Goal: Transaction & Acquisition: Purchase product/service

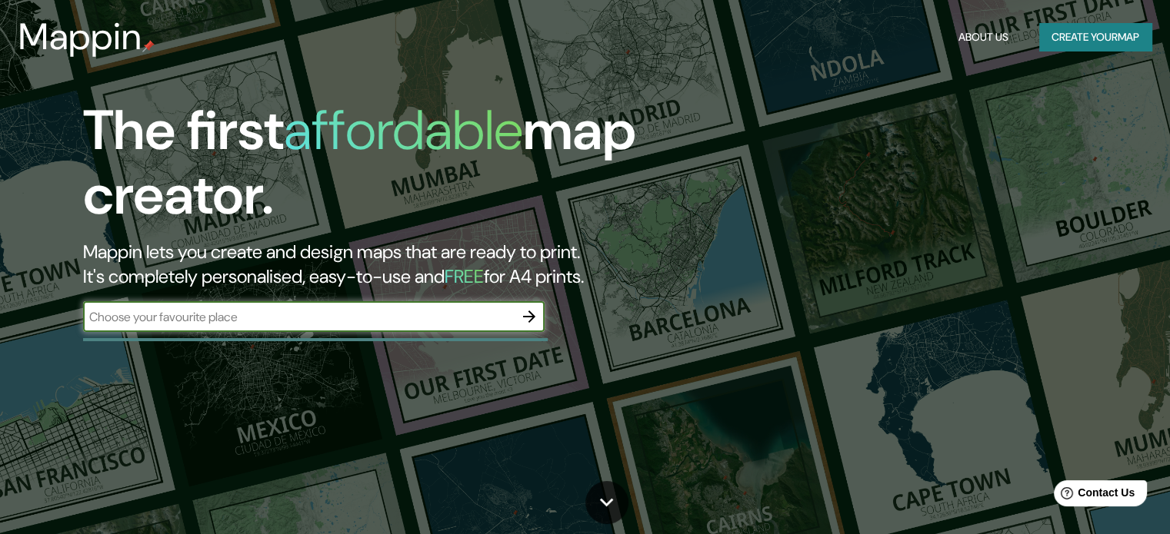
click at [459, 325] on input "text" at bounding box center [298, 317] width 431 height 18
type input "barranquilla"
click at [531, 321] on icon "button" at bounding box center [529, 317] width 12 height 12
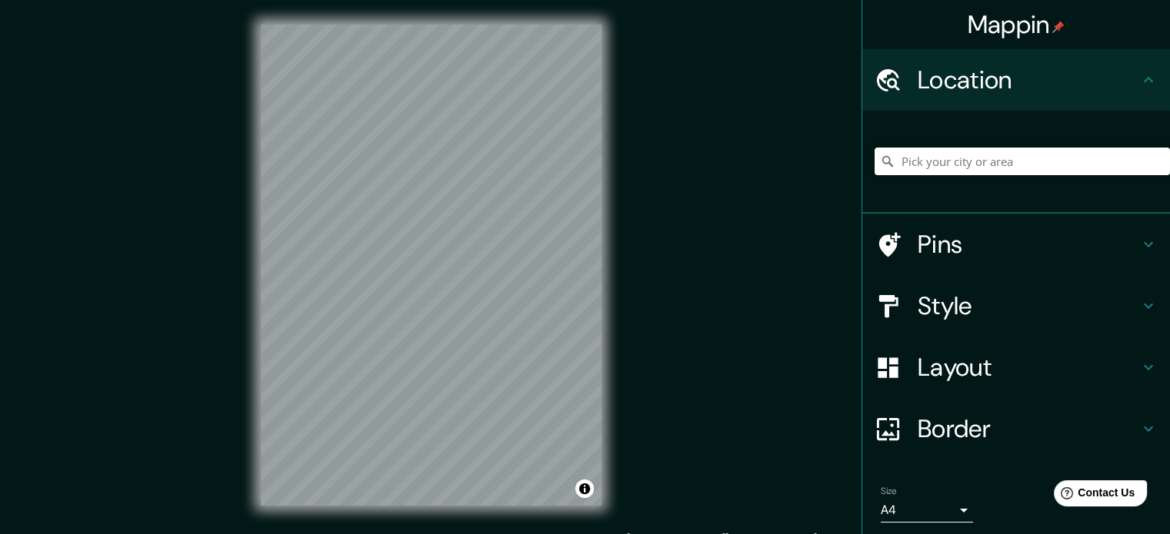
click at [923, 168] on input "Pick your city or area" at bounding box center [1021, 162] width 295 height 28
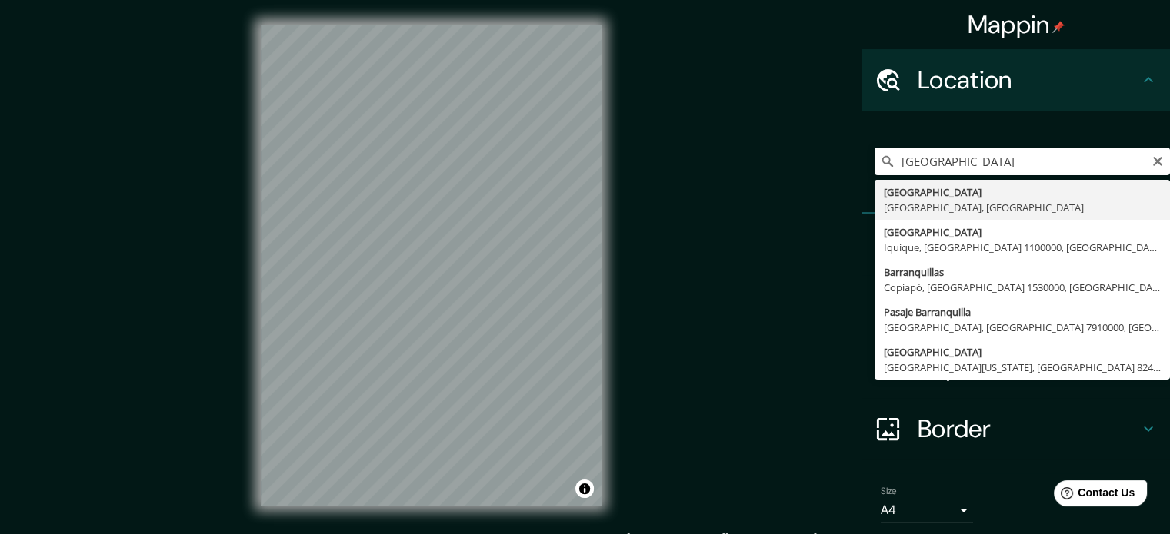
type input "Barranquilla, Atlántico, Colombia"
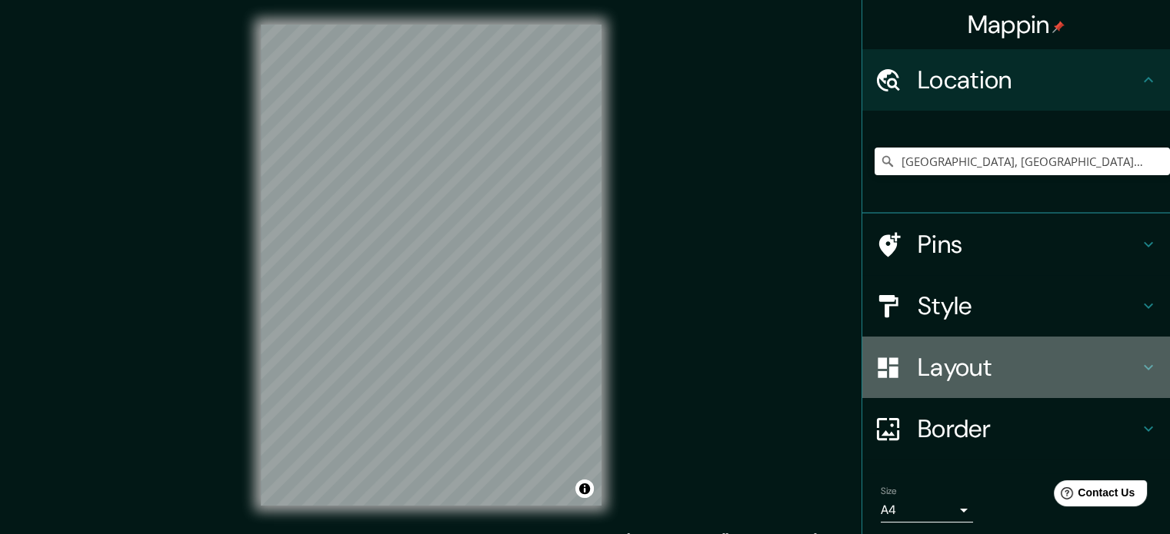
click at [923, 388] on div "Layout" at bounding box center [1016, 368] width 308 height 62
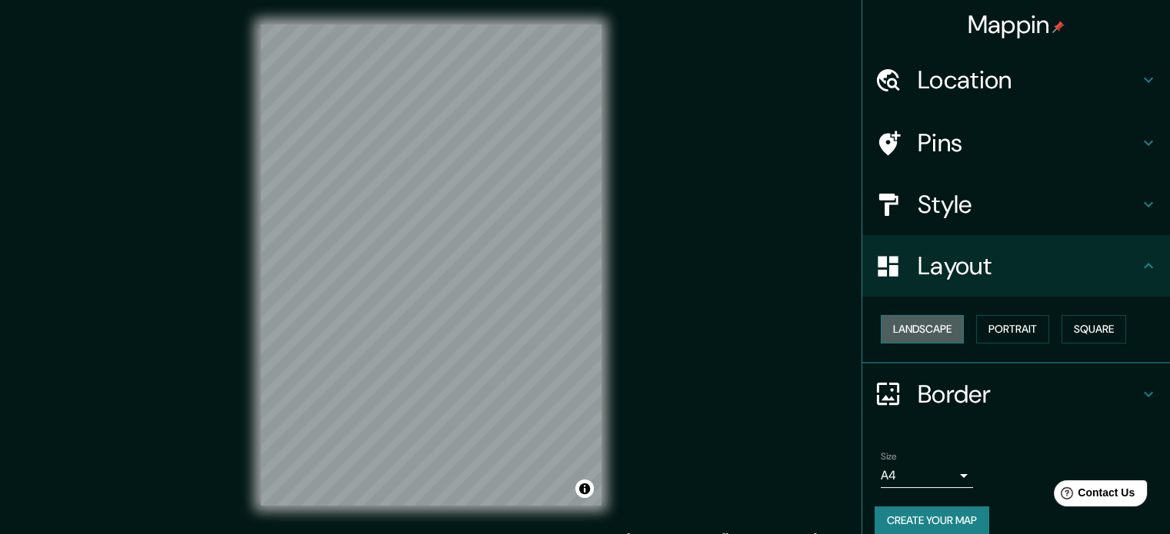
click at [907, 321] on button "Landscape" at bounding box center [921, 329] width 83 height 28
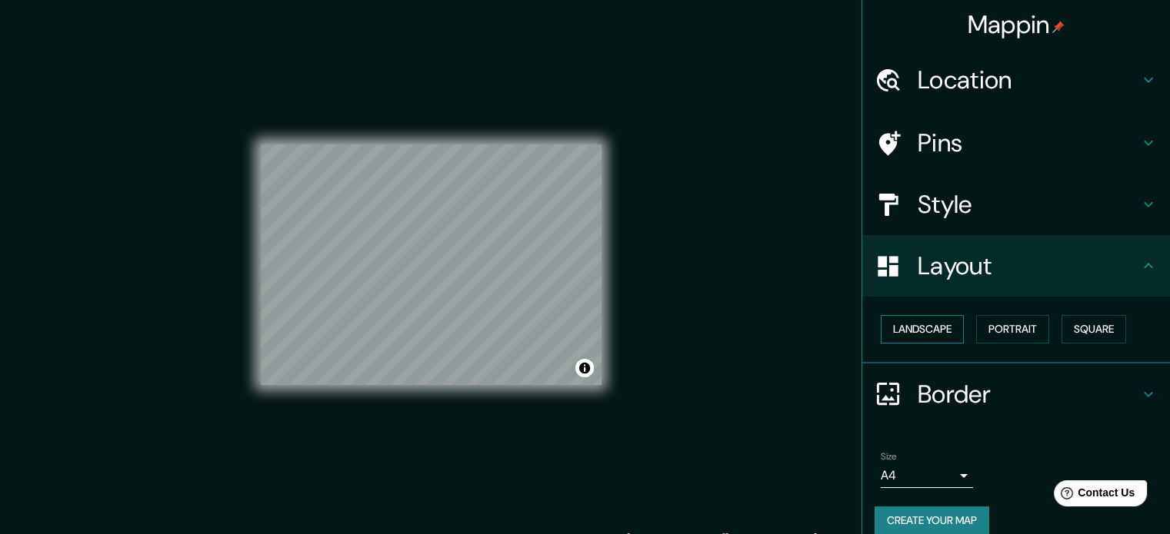
click at [907, 321] on button "Landscape" at bounding box center [921, 329] width 83 height 28
click at [1029, 334] on button "Portrait" at bounding box center [1012, 329] width 73 height 28
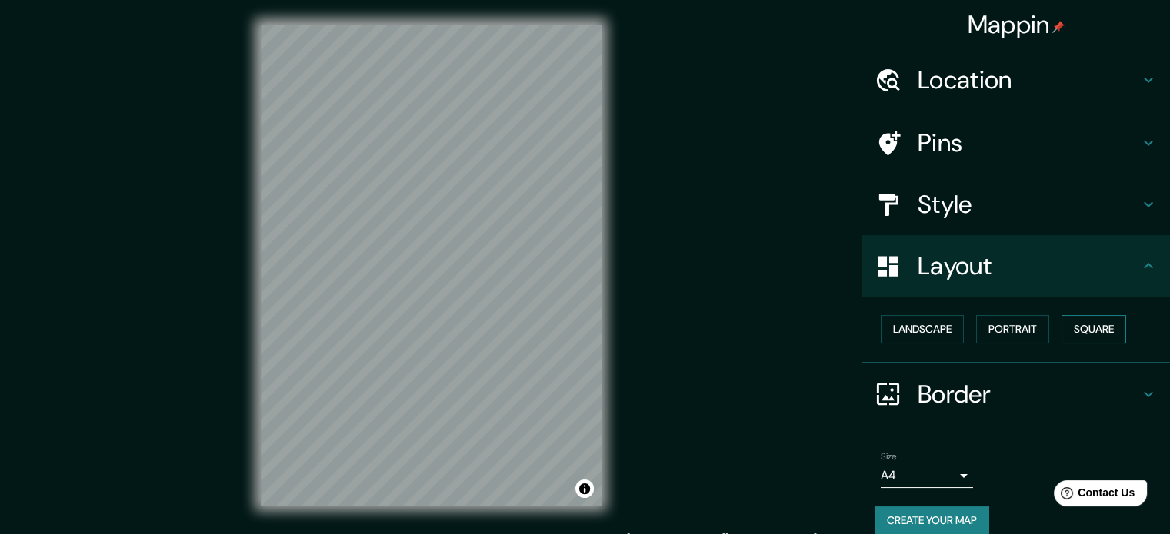
click at [1071, 340] on button "Square" at bounding box center [1093, 329] width 65 height 28
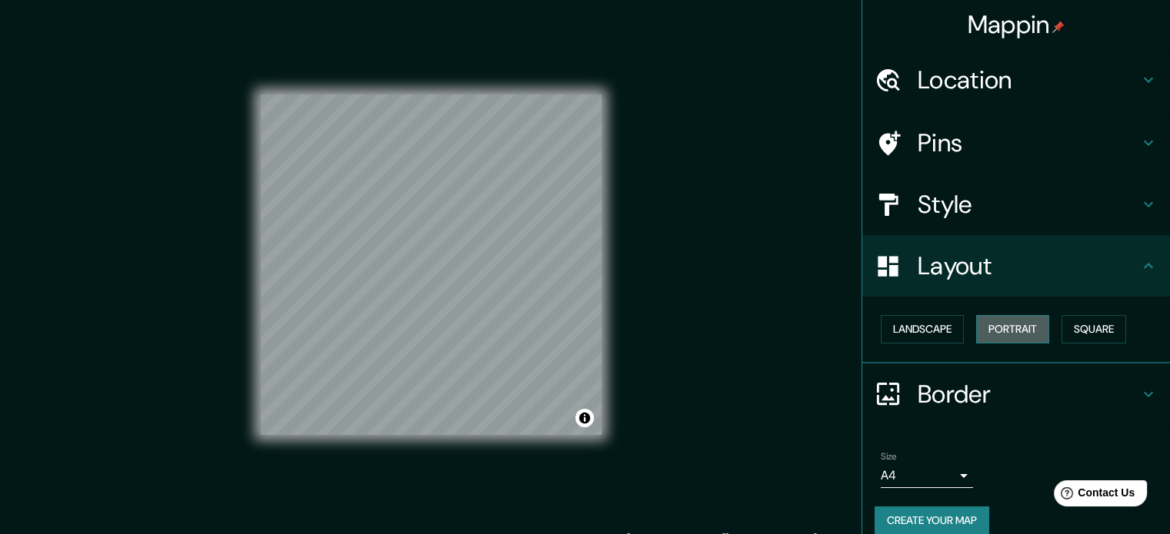
click at [995, 328] on button "Portrait" at bounding box center [1012, 329] width 73 height 28
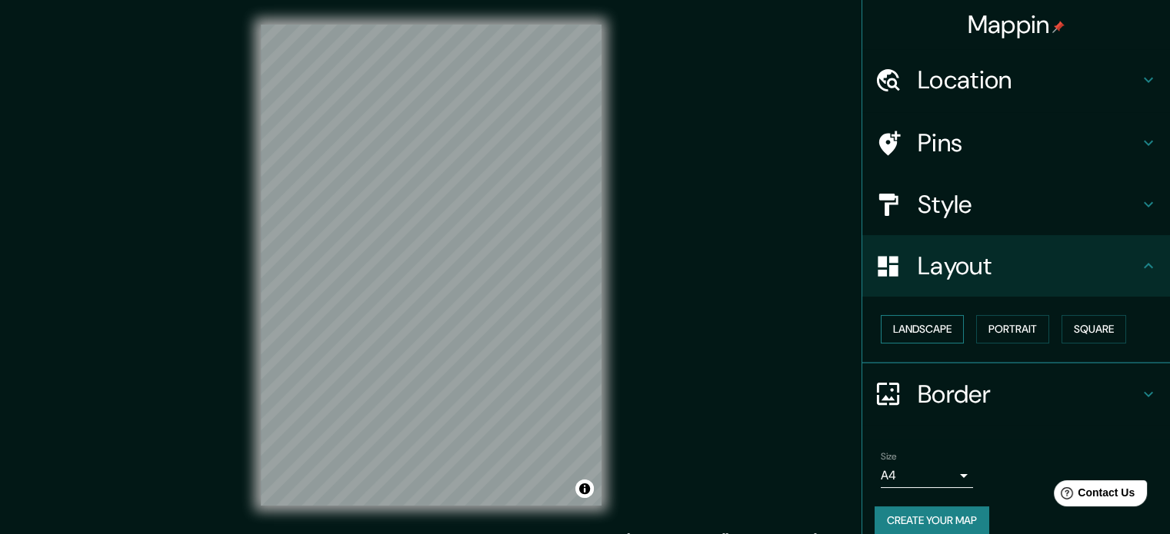
click at [920, 331] on button "Landscape" at bounding box center [921, 329] width 83 height 28
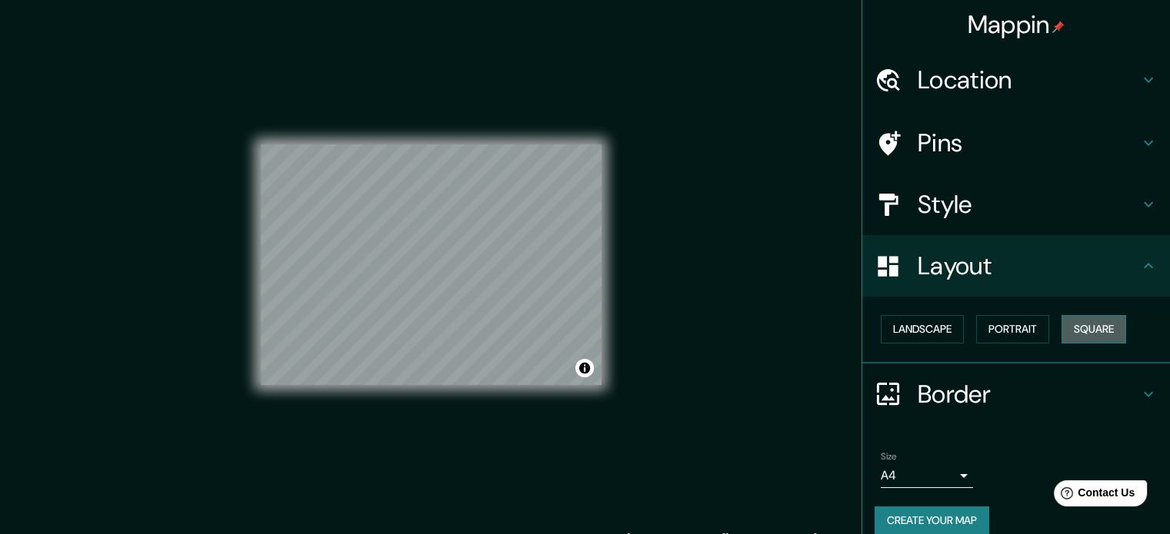
click at [1073, 317] on button "Square" at bounding box center [1093, 329] width 65 height 28
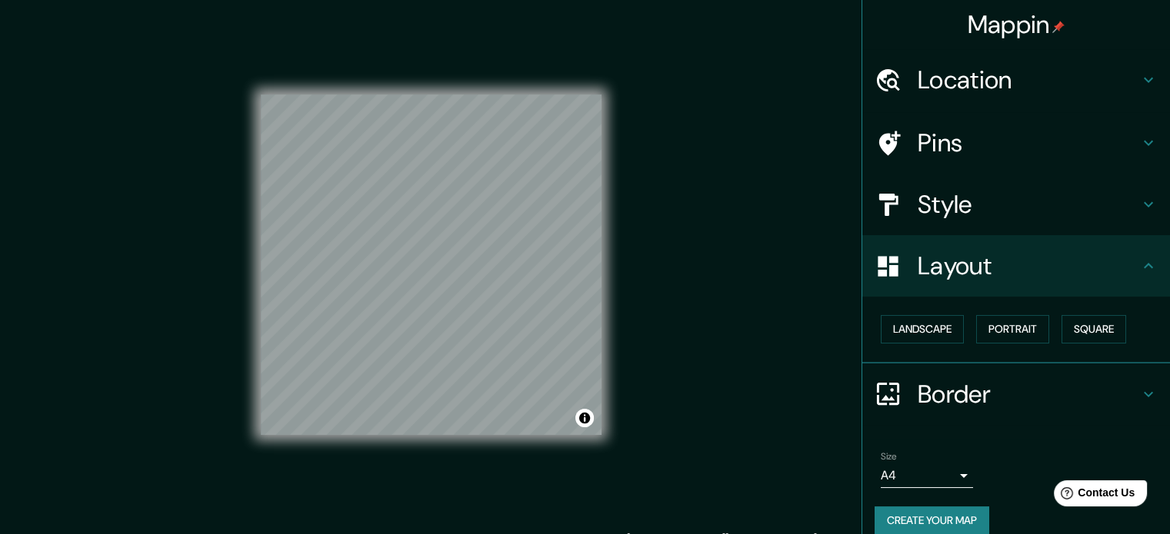
click at [968, 211] on h4 "Style" at bounding box center [1027, 204] width 221 height 31
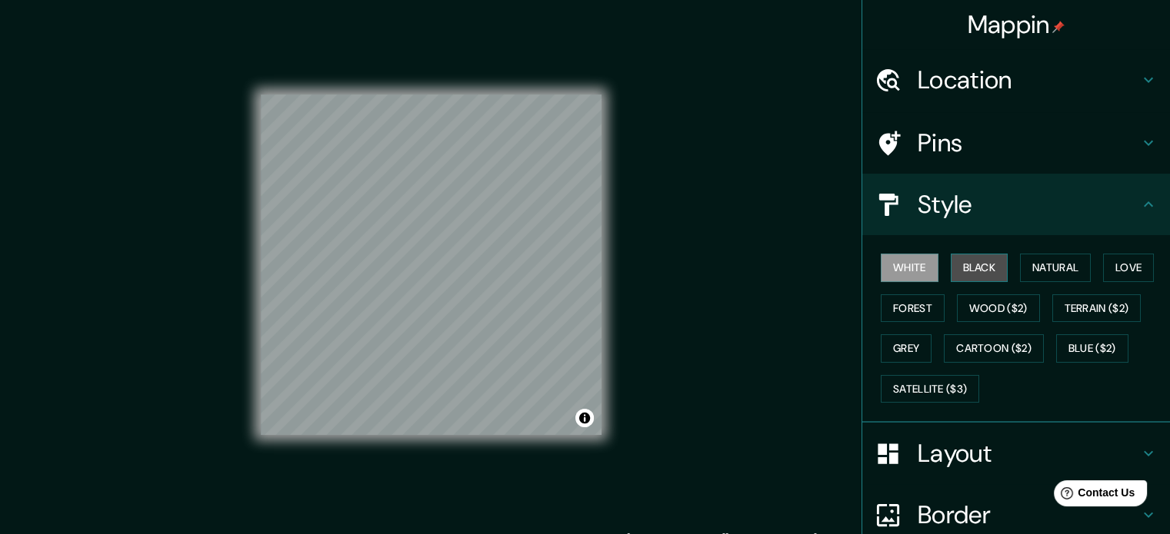
click at [984, 274] on button "Black" at bounding box center [979, 268] width 58 height 28
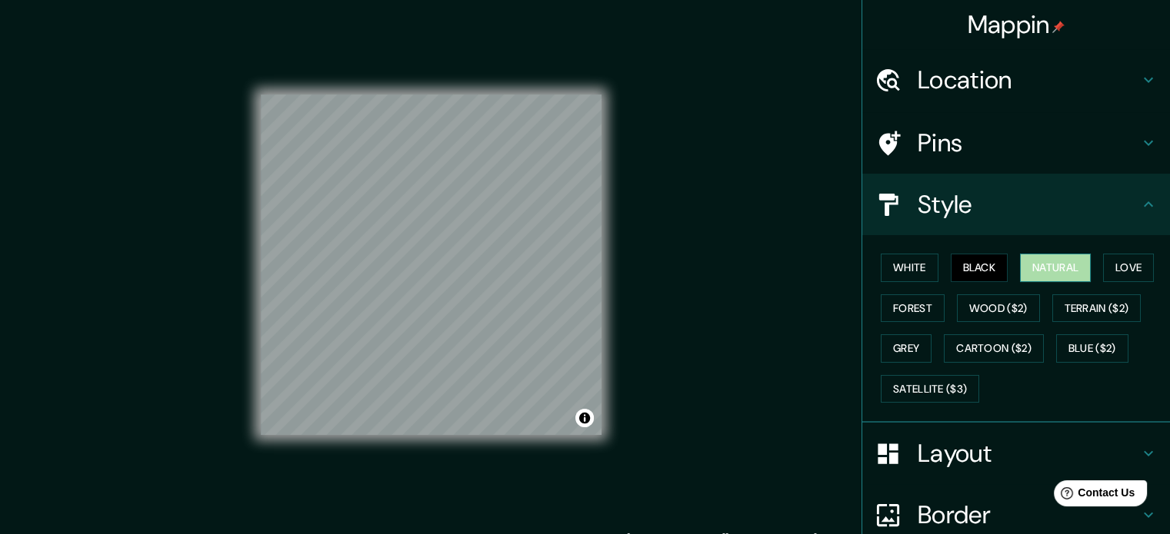
click at [1020, 273] on button "Natural" at bounding box center [1055, 268] width 71 height 28
click at [1110, 264] on button "Love" at bounding box center [1128, 268] width 51 height 28
click at [895, 322] on div "White Black Natural Love Forest Wood ($2) Terrain ($2) Grey Cartoon ($2) Blue (…" at bounding box center [1021, 328] width 295 height 161
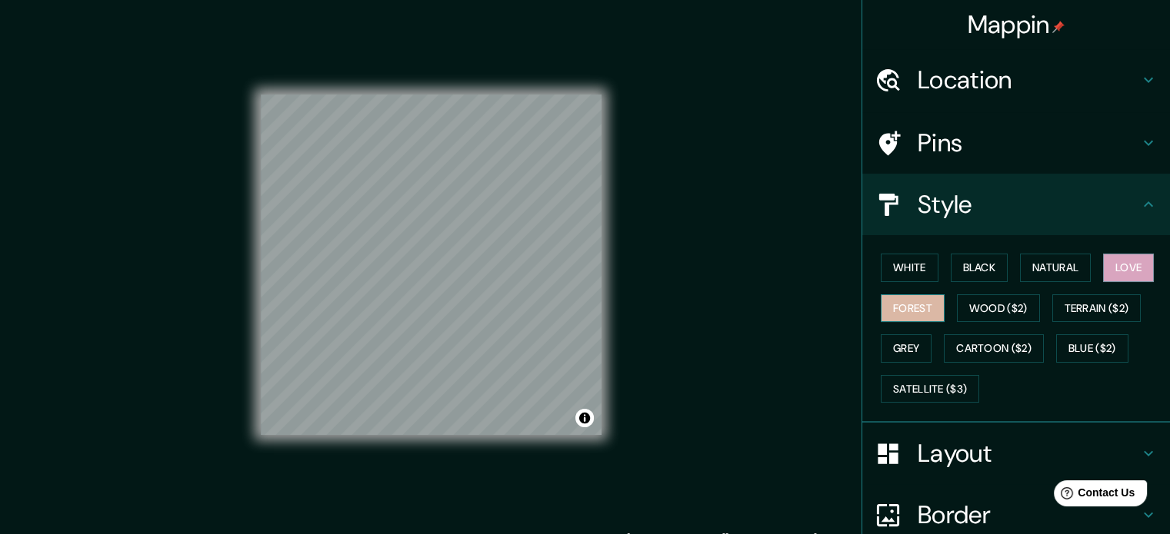
click at [900, 313] on button "Forest" at bounding box center [912, 308] width 64 height 28
click at [987, 304] on button "Wood ($2)" at bounding box center [998, 308] width 83 height 28
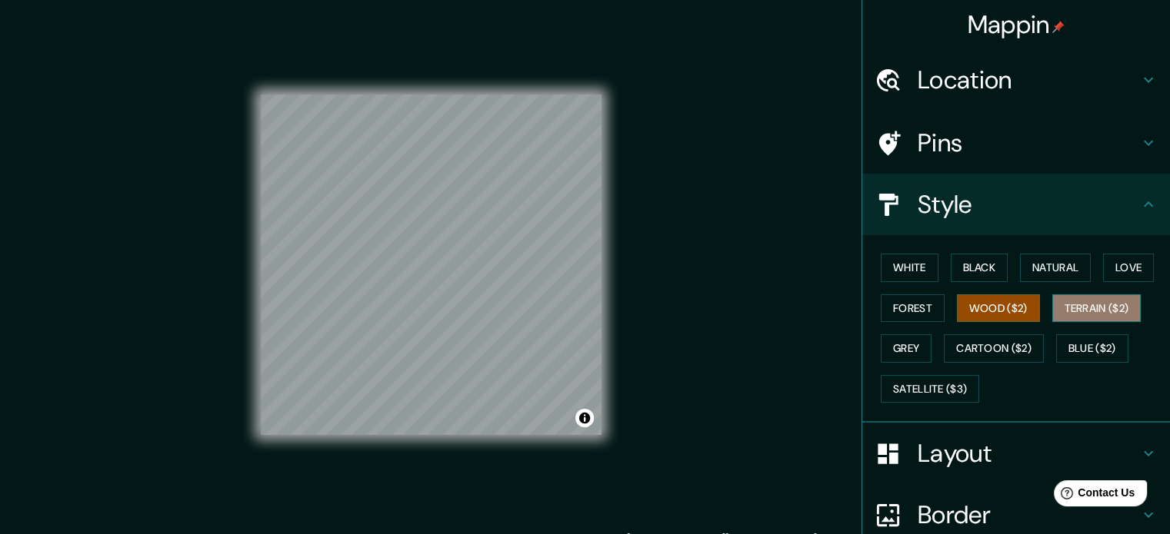
click at [1083, 303] on button "Terrain ($2)" at bounding box center [1096, 308] width 89 height 28
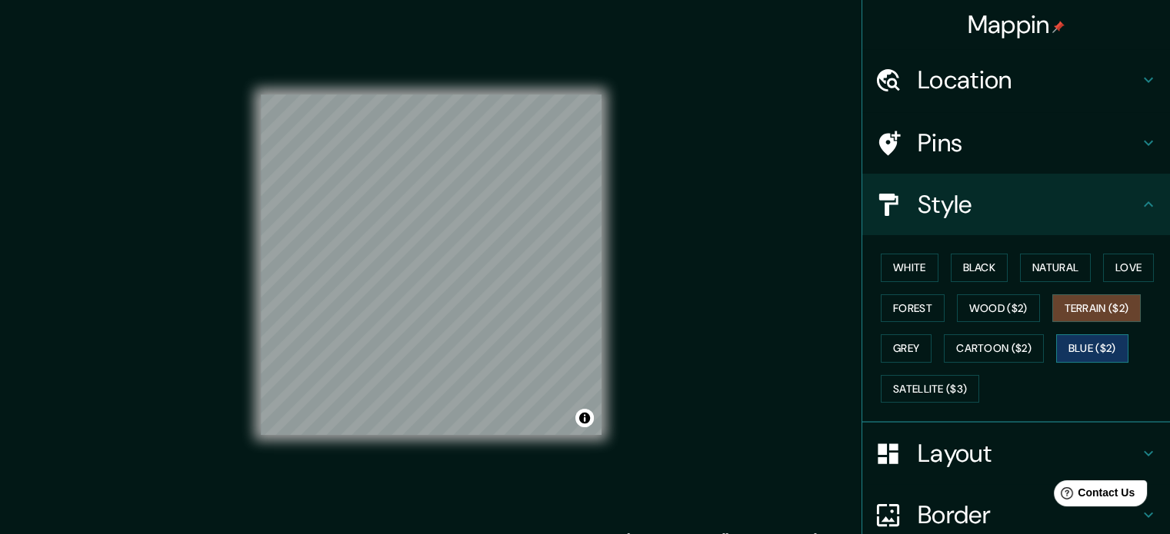
click at [1071, 334] on button "Blue ($2)" at bounding box center [1092, 348] width 72 height 28
click at [983, 339] on button "Cartoon ($2)" at bounding box center [993, 348] width 100 height 28
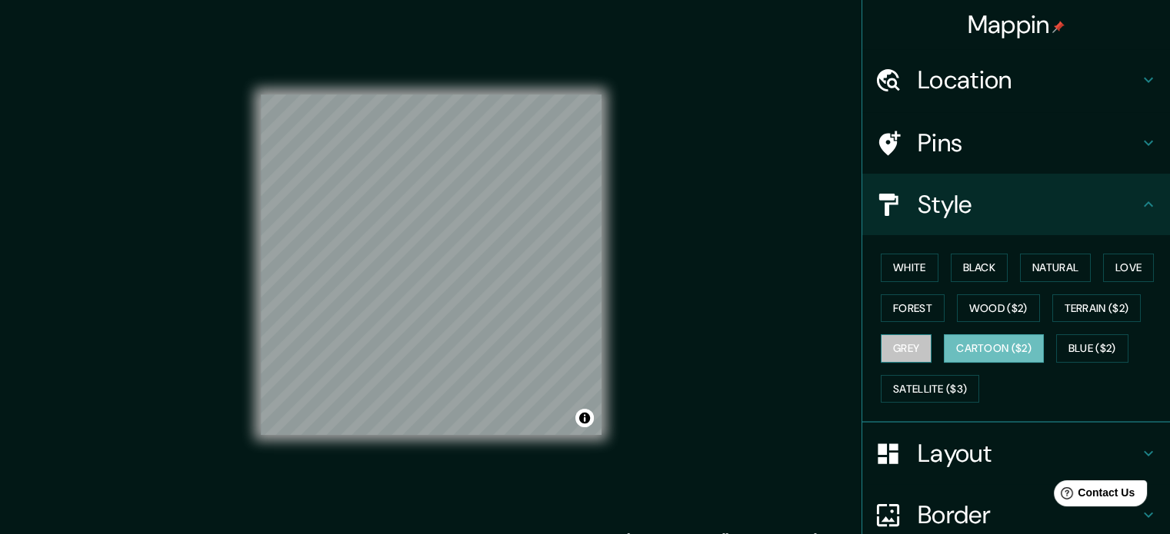
click at [907, 347] on button "Grey" at bounding box center [905, 348] width 51 height 28
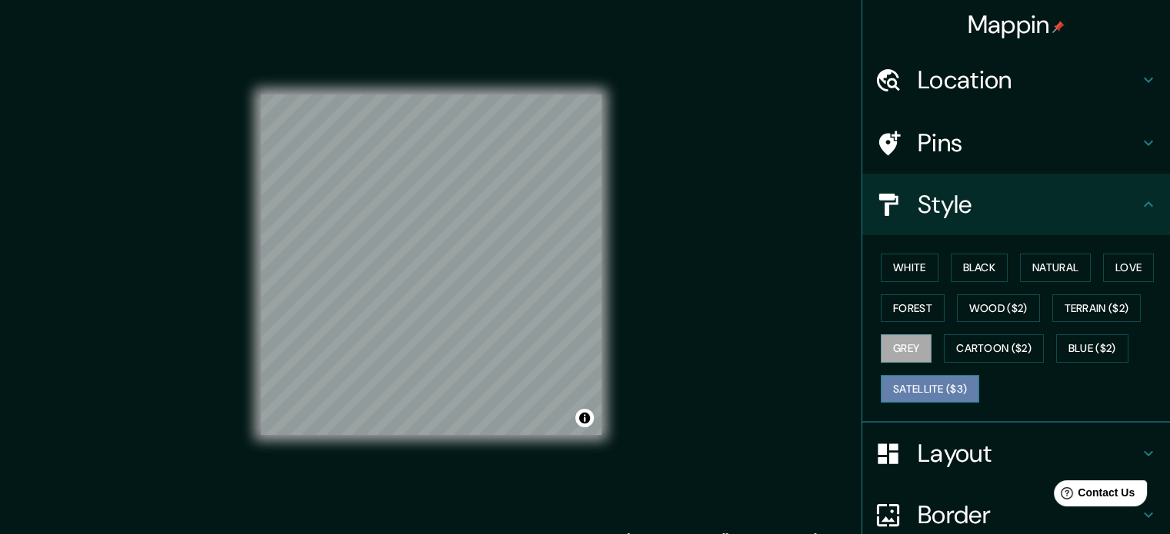
click at [913, 381] on button "Satellite ($3)" at bounding box center [929, 389] width 98 height 28
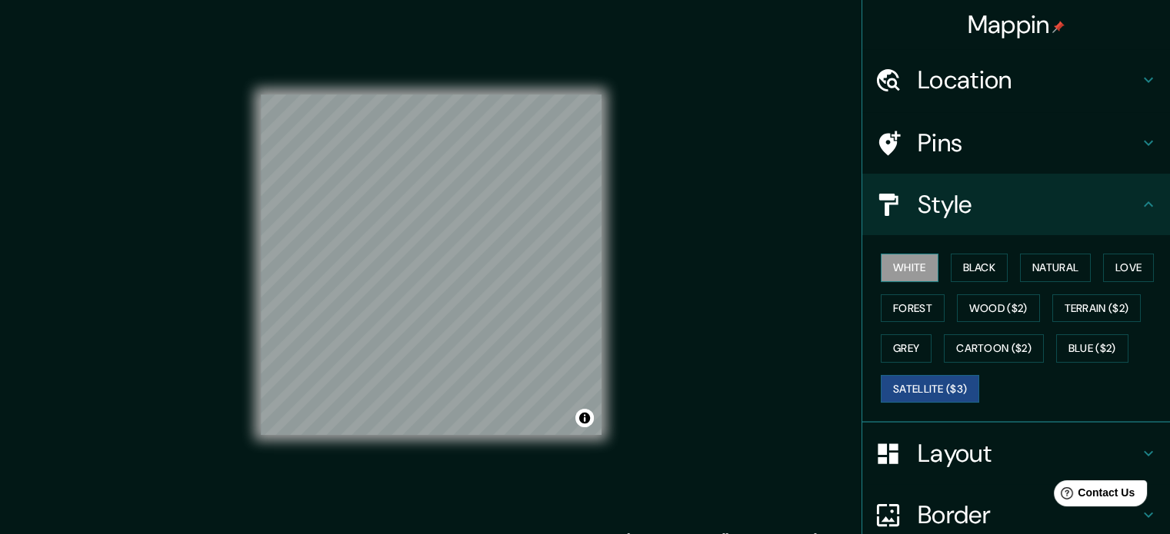
click at [907, 264] on button "White" at bounding box center [909, 268] width 58 height 28
click at [889, 344] on button "Grey" at bounding box center [905, 348] width 51 height 28
click at [906, 257] on button "White" at bounding box center [909, 268] width 58 height 28
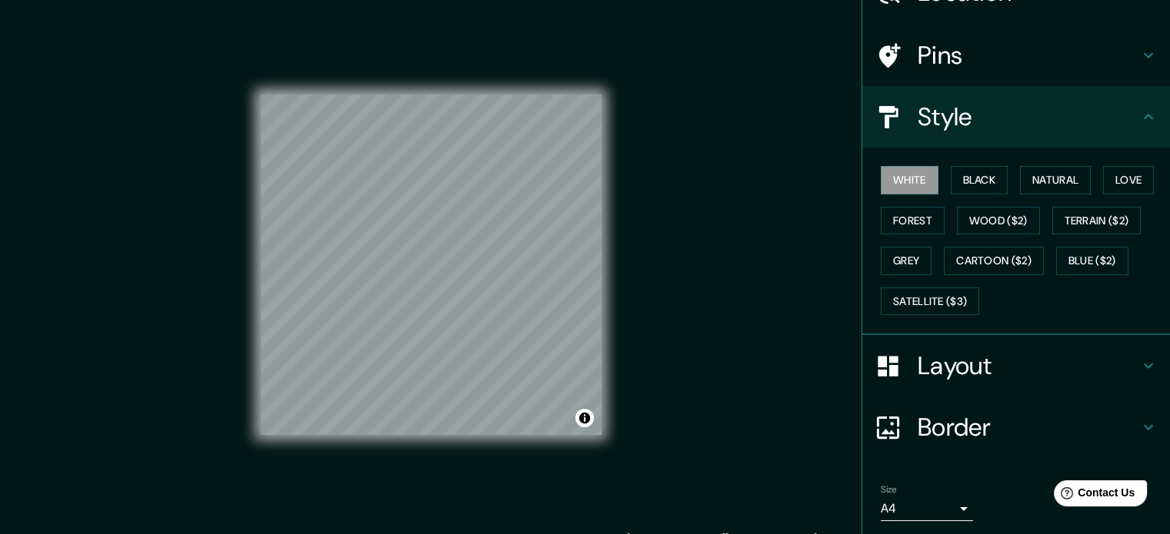
scroll to position [137, 0]
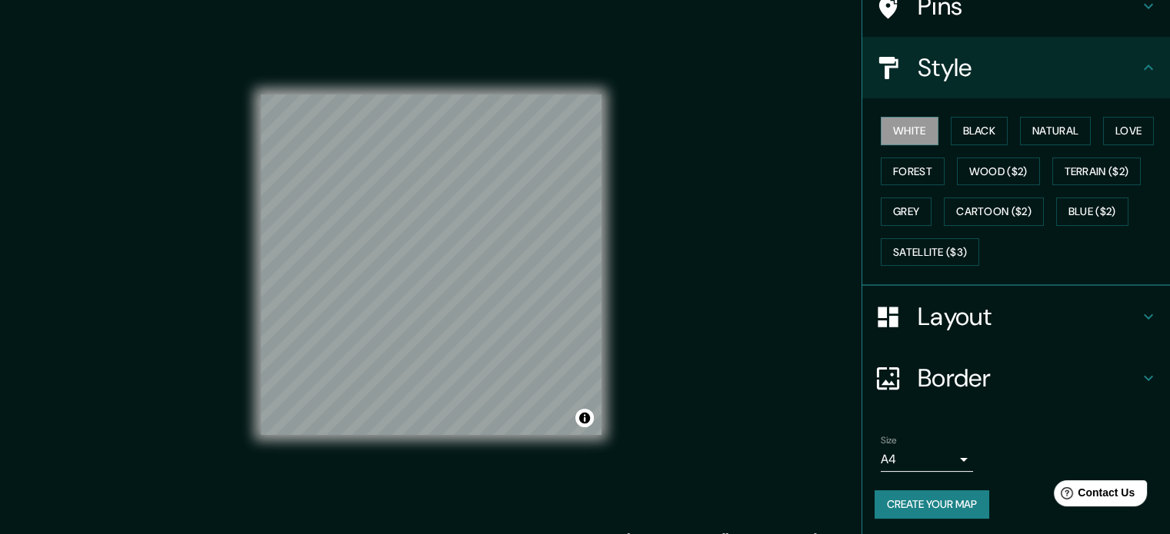
click at [935, 504] on button "Create your map" at bounding box center [931, 505] width 115 height 28
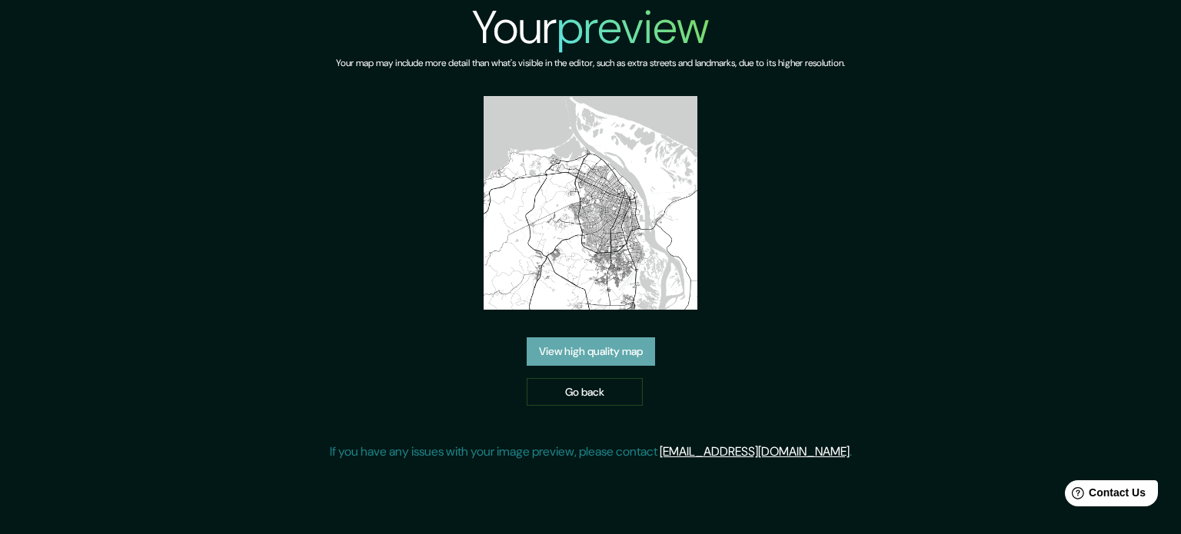
click at [581, 347] on link "View high quality map" at bounding box center [591, 352] width 128 height 28
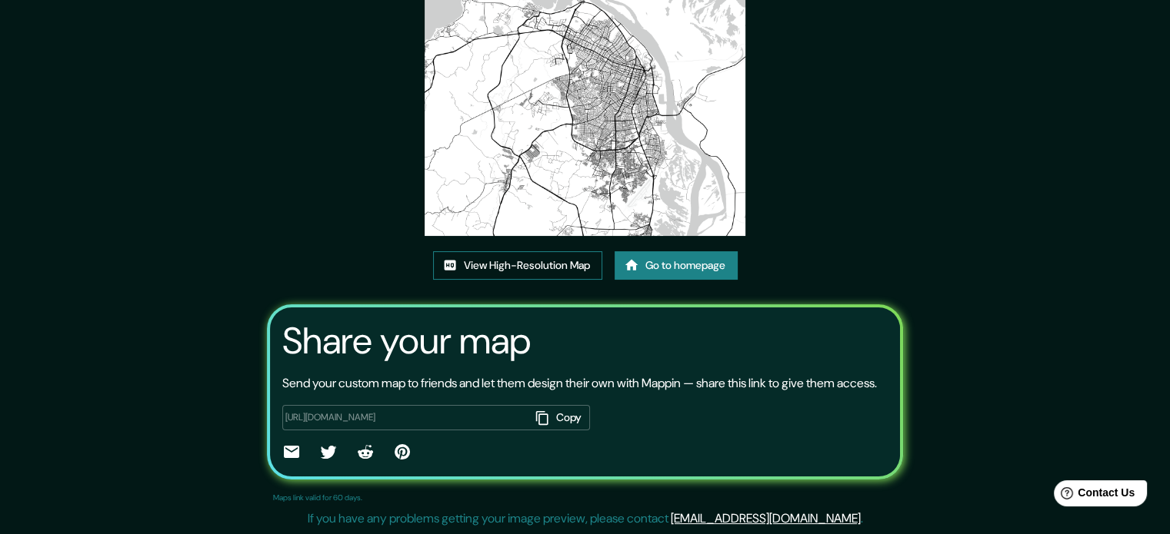
scroll to position [170, 0]
click at [524, 251] on link "View High-Resolution Map" at bounding box center [517, 265] width 169 height 28
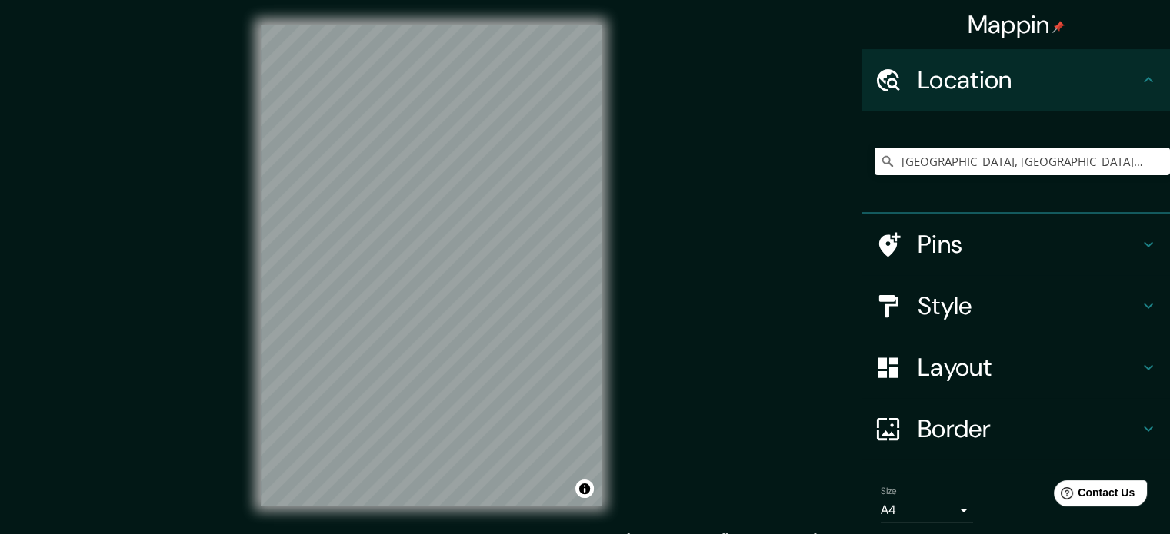
scroll to position [52, 0]
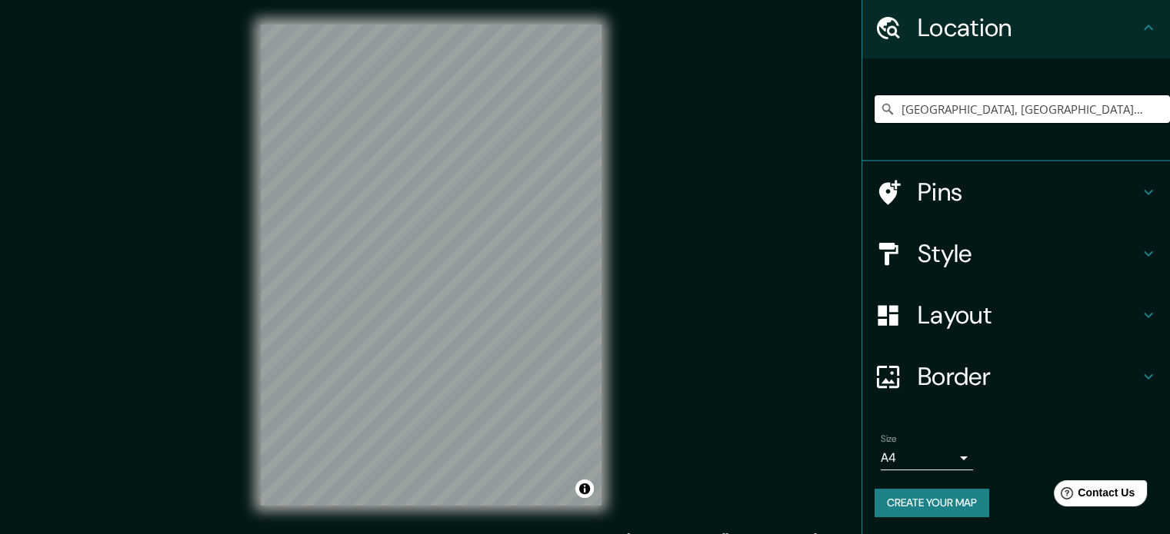
click at [1090, 110] on input "[GEOGRAPHIC_DATA], [GEOGRAPHIC_DATA], [GEOGRAPHIC_DATA]" at bounding box center [1021, 109] width 295 height 28
click at [1080, 110] on input "[GEOGRAPHIC_DATA], [GEOGRAPHIC_DATA], [GEOGRAPHIC_DATA]" at bounding box center [1021, 109] width 295 height 28
drag, startPoint x: 1086, startPoint y: 120, endPoint x: 849, endPoint y: 114, distance: 236.9
click at [861, 114] on div "Mappin Location Barranquilla, Atlántico, Colombia Pins Style Layout Border Choo…" at bounding box center [1015, 267] width 308 height 534
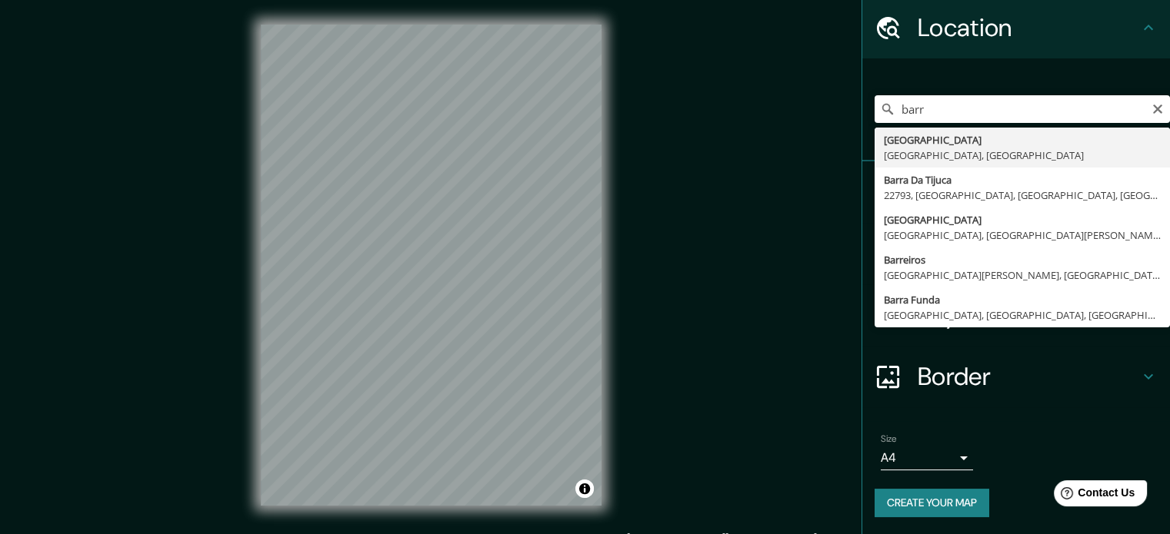
type input "[GEOGRAPHIC_DATA], [GEOGRAPHIC_DATA], [GEOGRAPHIC_DATA]"
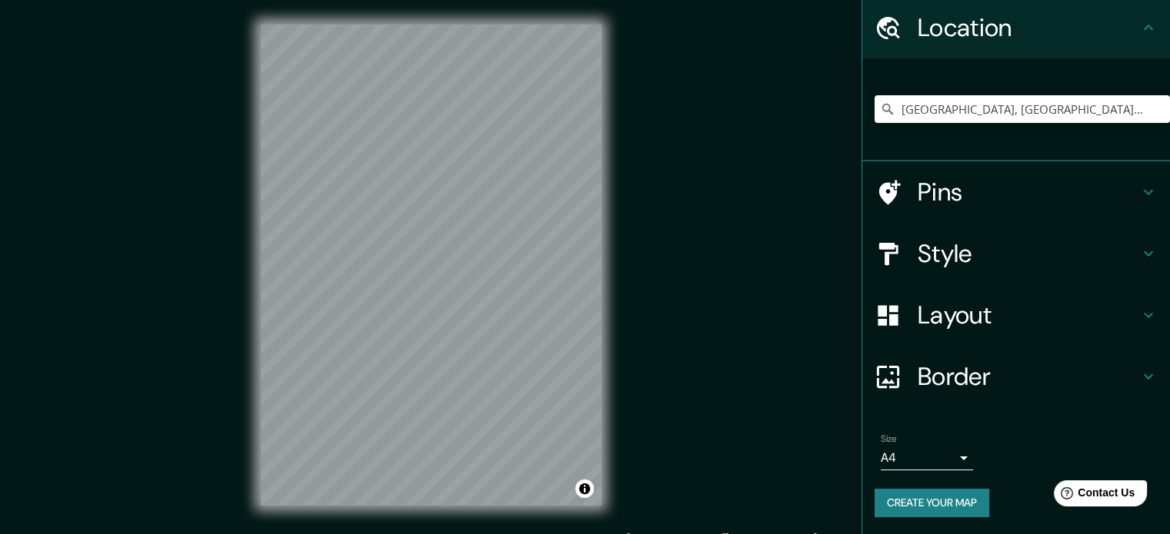
click at [939, 504] on button "Create your map" at bounding box center [931, 503] width 115 height 28
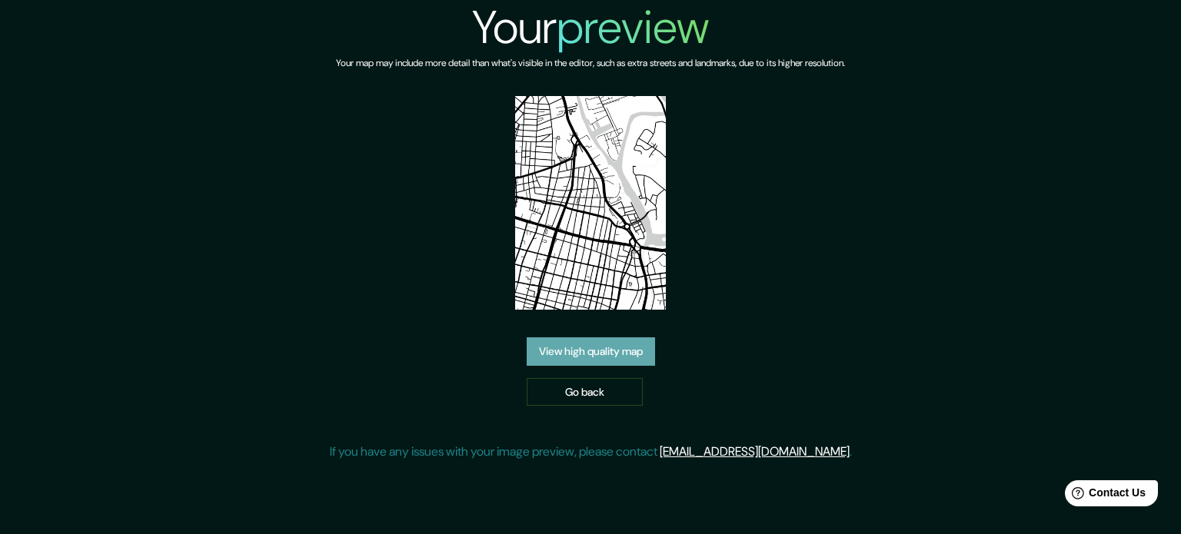
click at [633, 347] on link "View high quality map" at bounding box center [591, 352] width 128 height 28
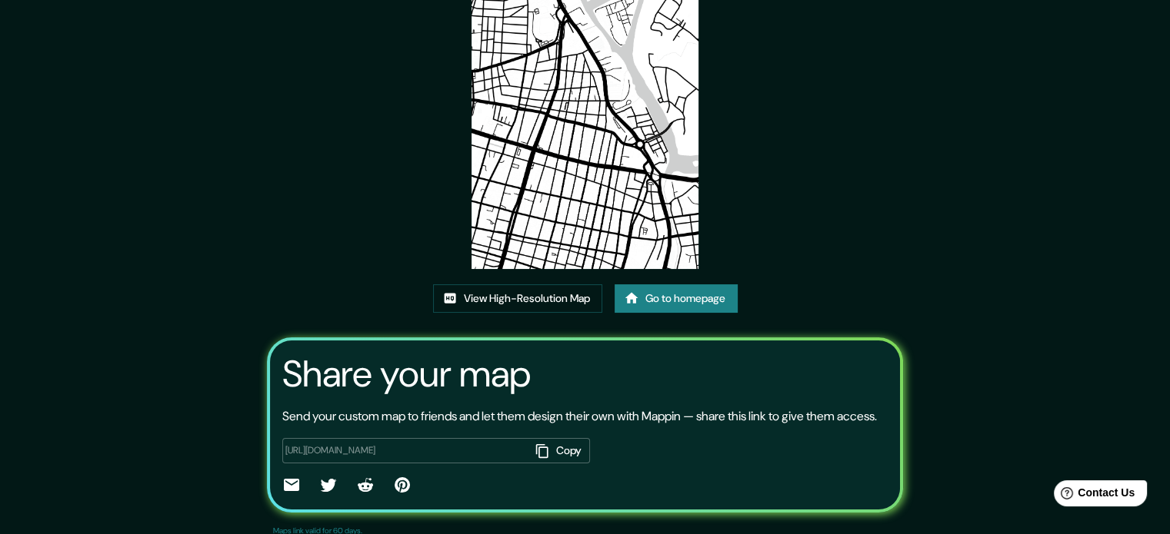
scroll to position [170, 0]
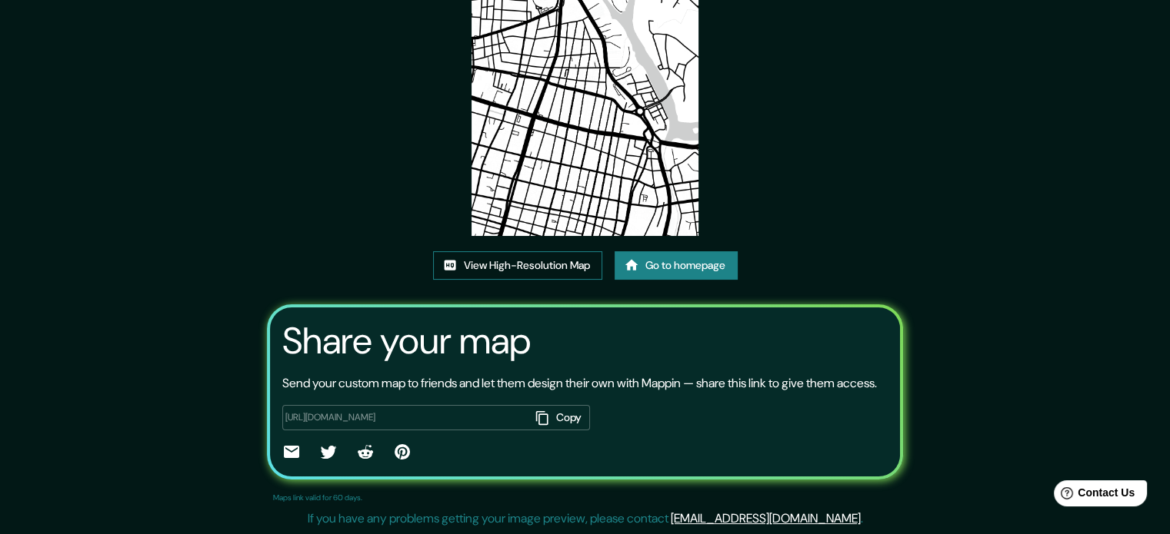
click at [541, 251] on link "View High-Resolution Map" at bounding box center [517, 265] width 169 height 28
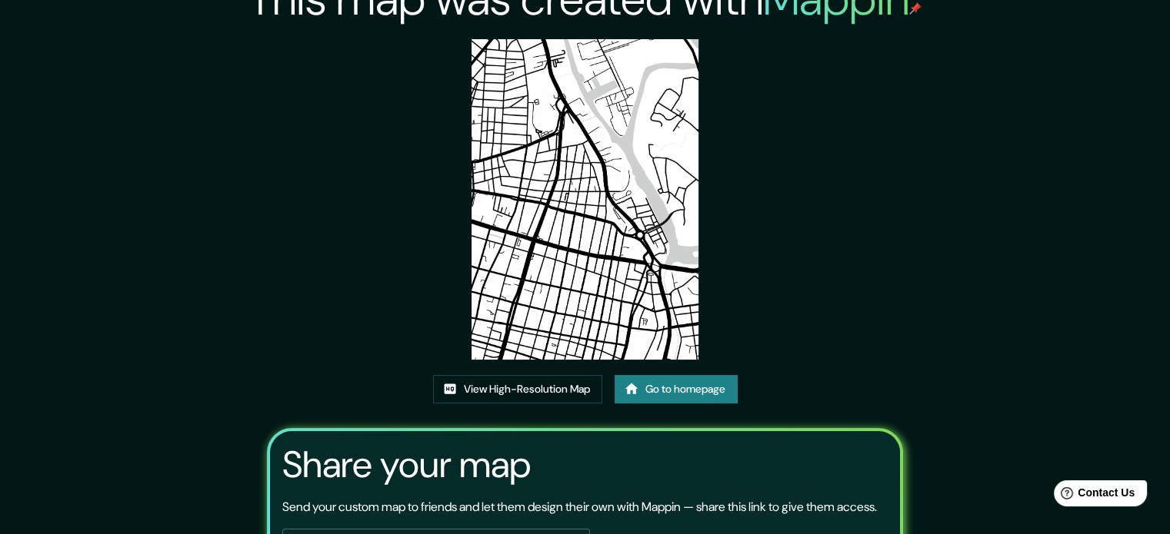
scroll to position [22, 0]
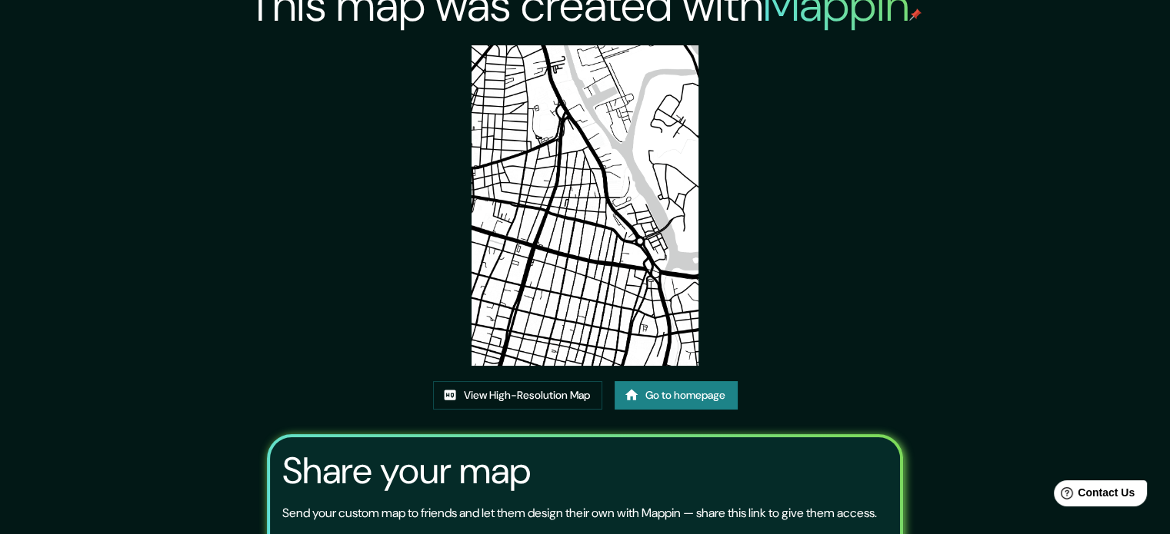
click at [582, 202] on img at bounding box center [584, 205] width 227 height 321
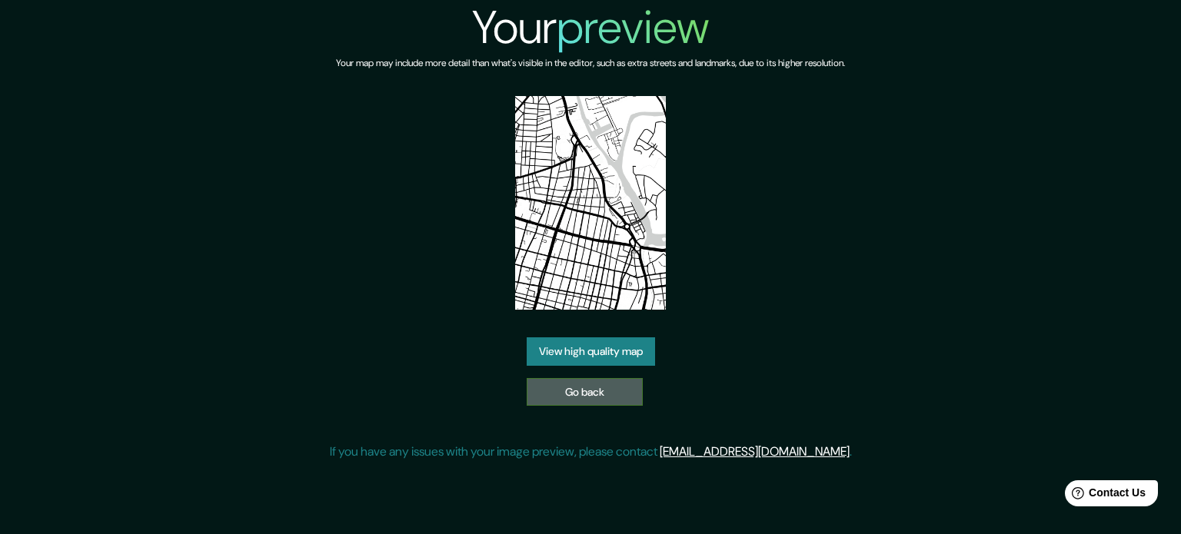
click at [585, 384] on link "Go back" at bounding box center [585, 392] width 116 height 28
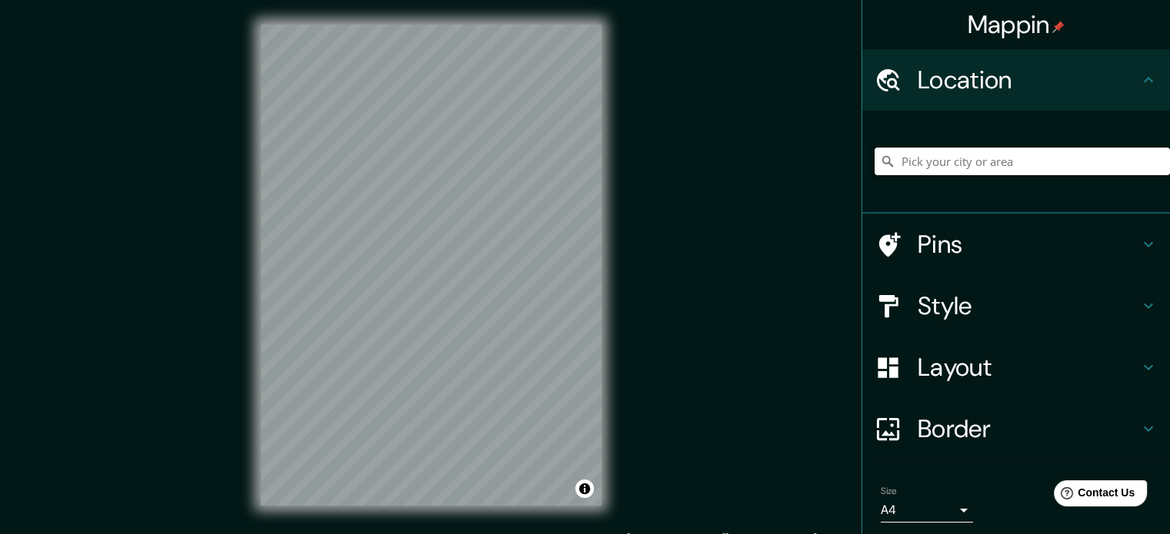
click at [955, 162] on input "Pick your city or area" at bounding box center [1021, 162] width 295 height 28
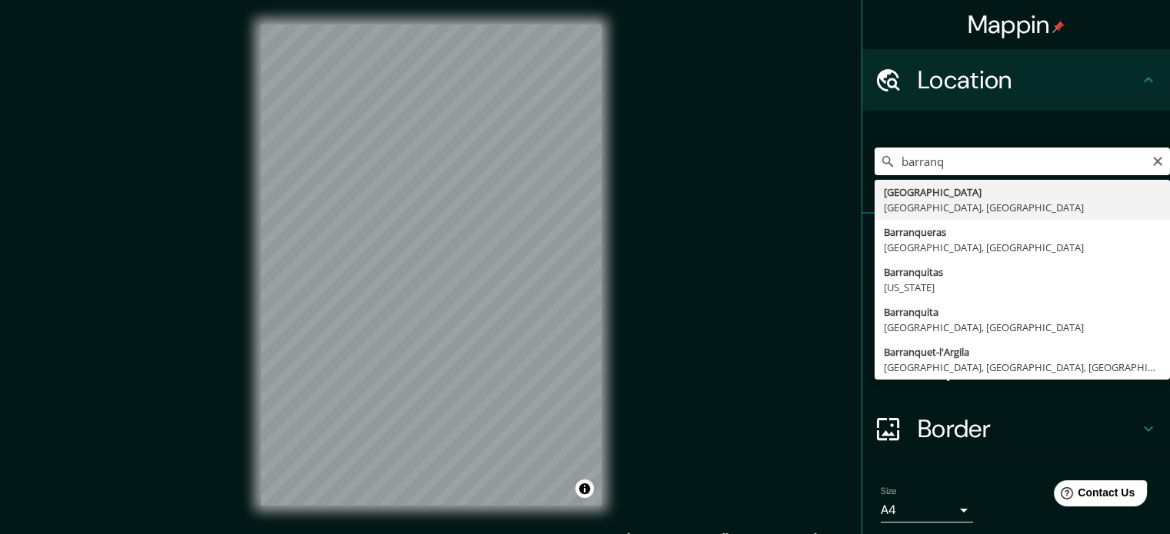
type input "Barranquilla, Atlántico, Colombia"
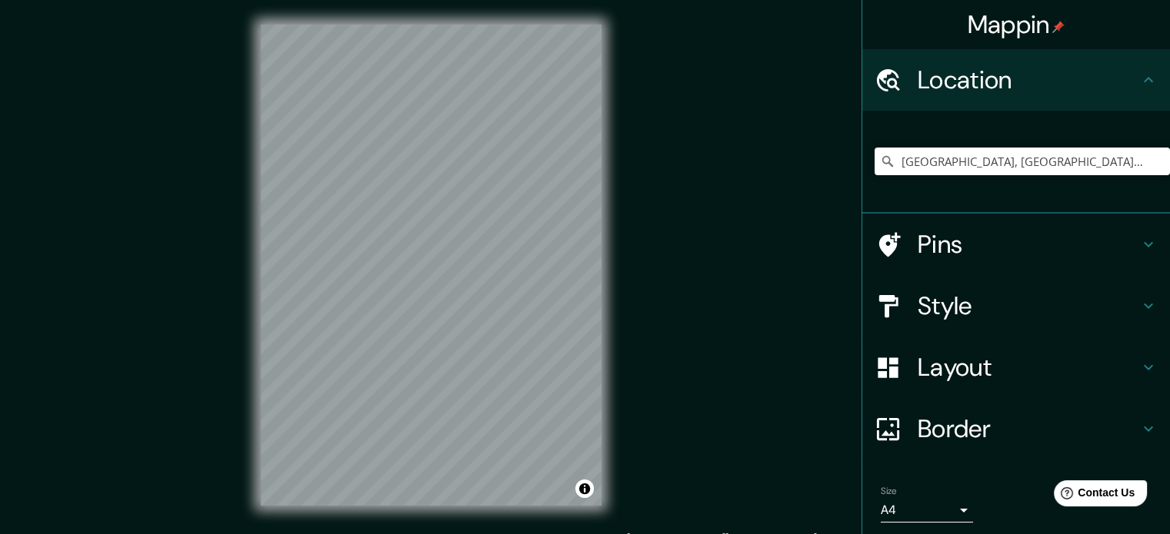
scroll to position [52, 0]
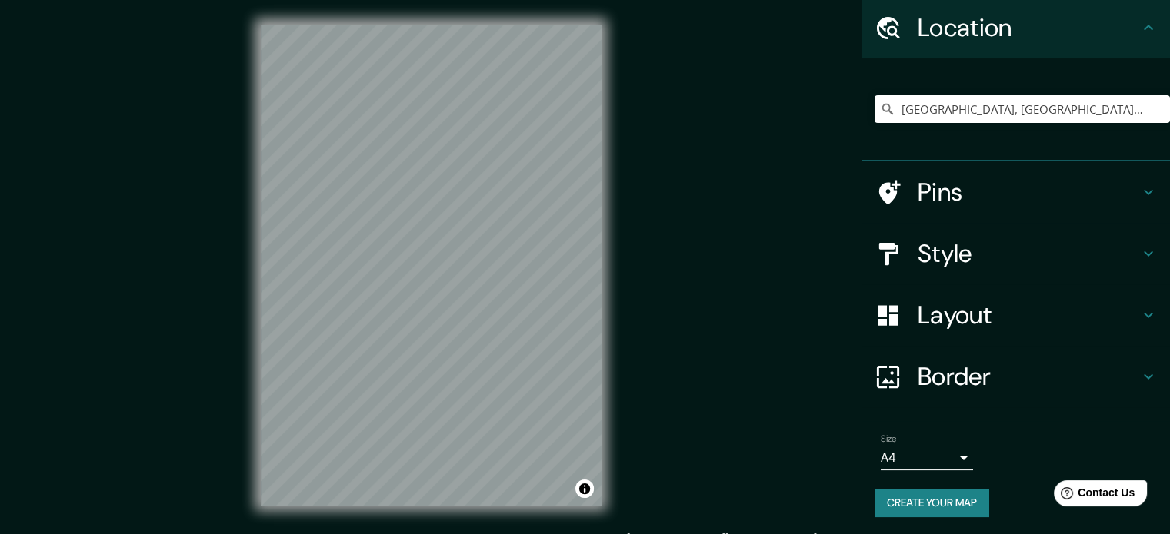
click at [938, 509] on button "Create your map" at bounding box center [931, 503] width 115 height 28
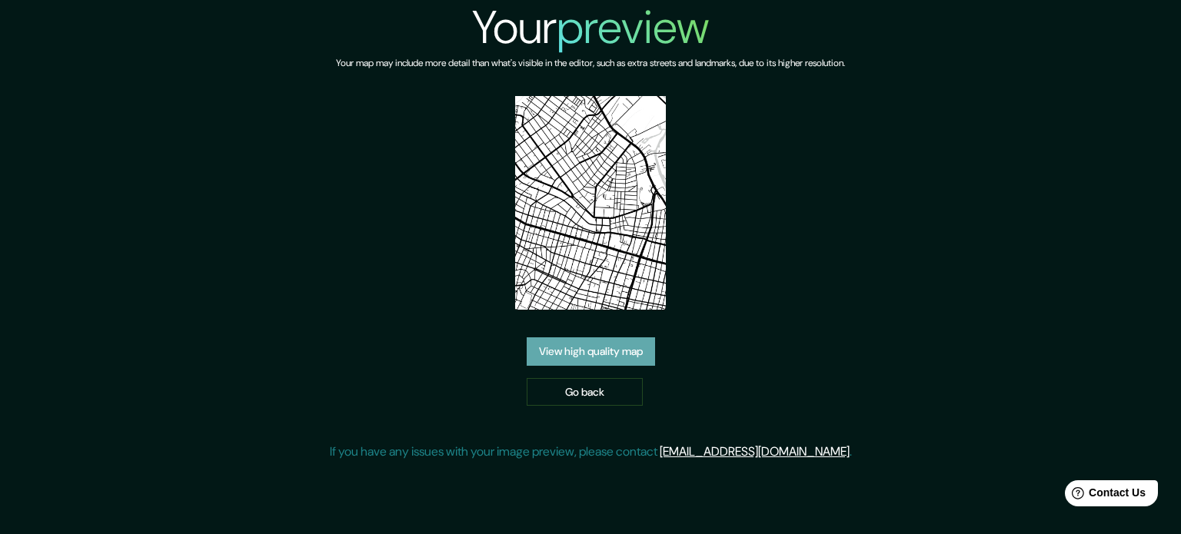
click at [631, 344] on link "View high quality map" at bounding box center [591, 352] width 128 height 28
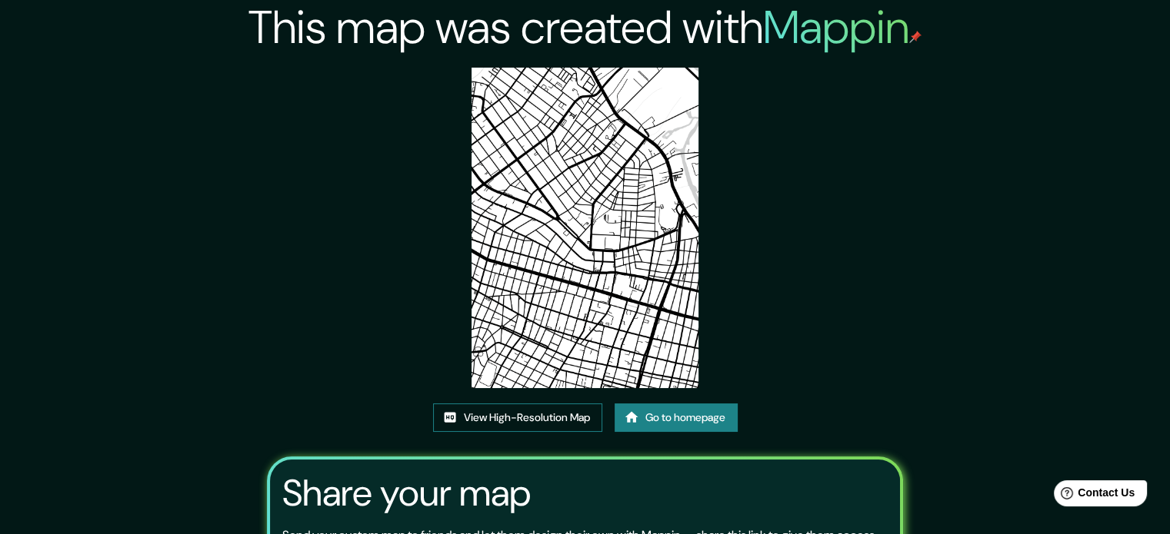
click at [547, 414] on link "View High-Resolution Map" at bounding box center [517, 418] width 169 height 28
